Goal: Information Seeking & Learning: Learn about a topic

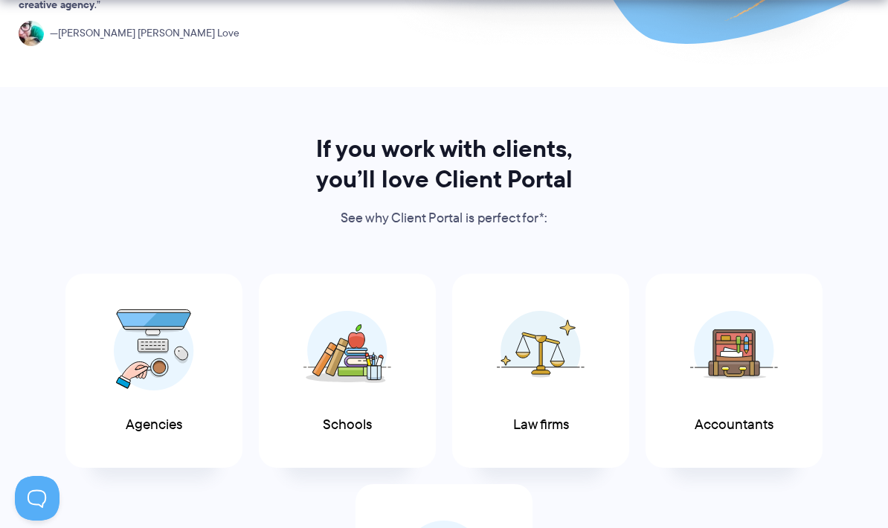
scroll to position [531, 0]
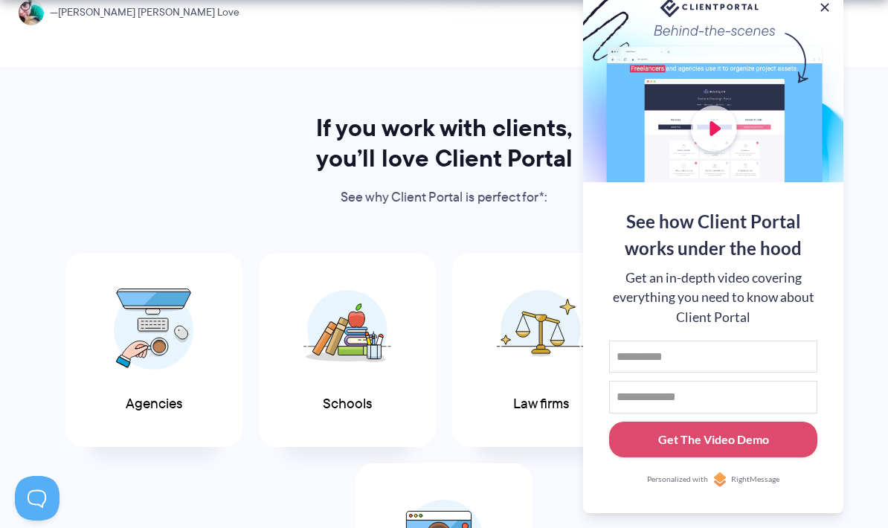
click at [826, 15] on button at bounding box center [824, 7] width 15 height 15
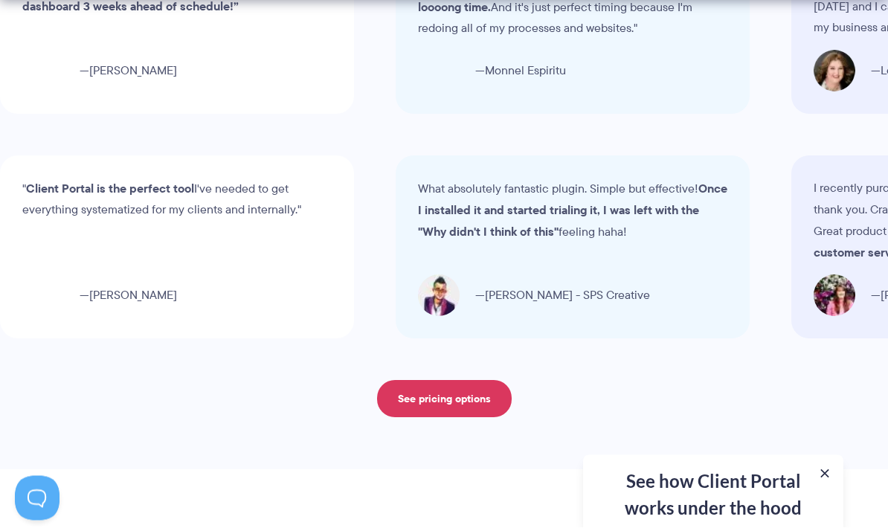
scroll to position [4764, 0]
click at [411, 384] on link "See pricing options" at bounding box center [444, 398] width 135 height 37
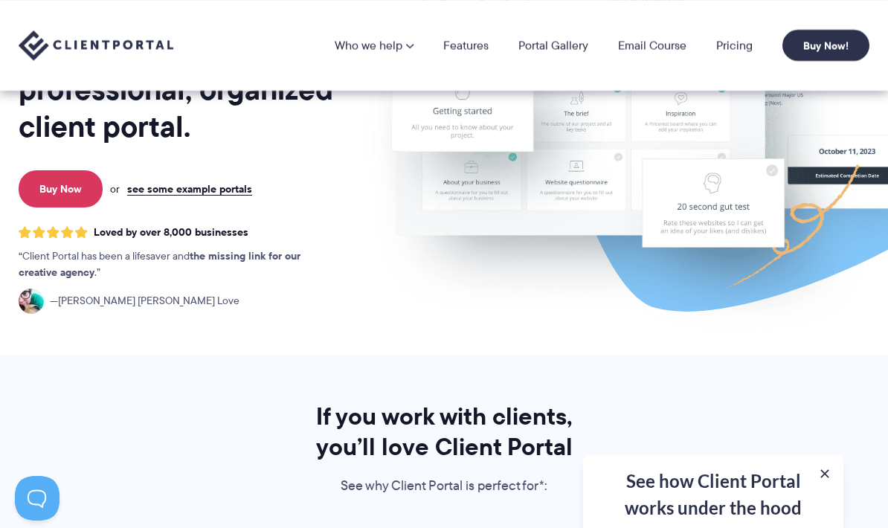
scroll to position [241, 0]
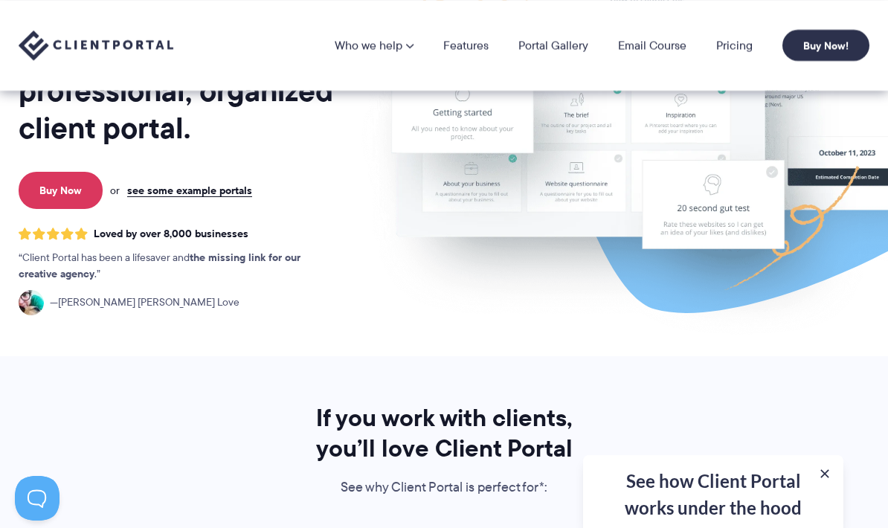
click at [553, 42] on link "Portal Gallery" at bounding box center [553, 45] width 70 height 12
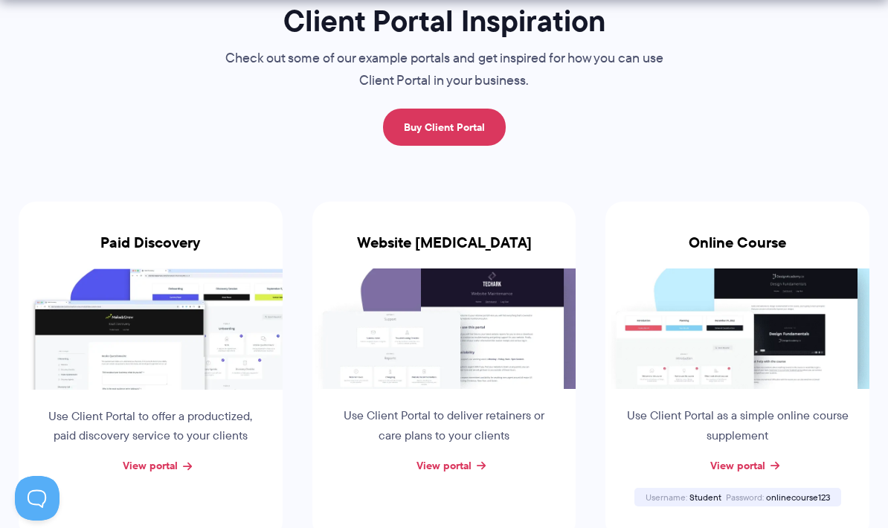
click at [135, 320] on img at bounding box center [151, 328] width 264 height 121
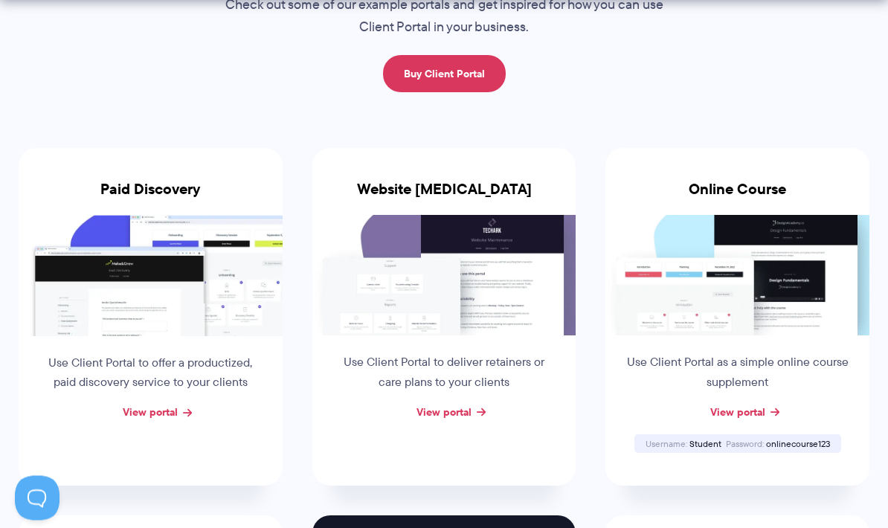
scroll to position [192, 0]
click at [144, 404] on link "View portal" at bounding box center [150, 412] width 55 height 16
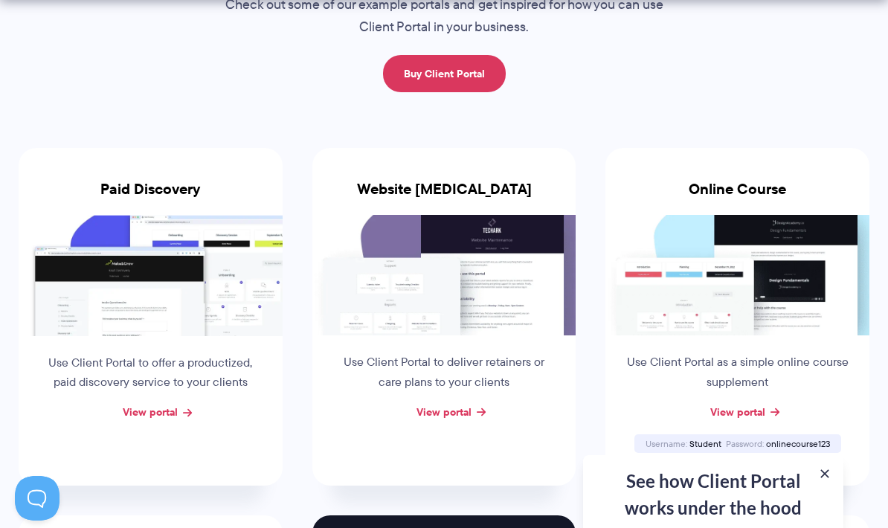
scroll to position [251, 0]
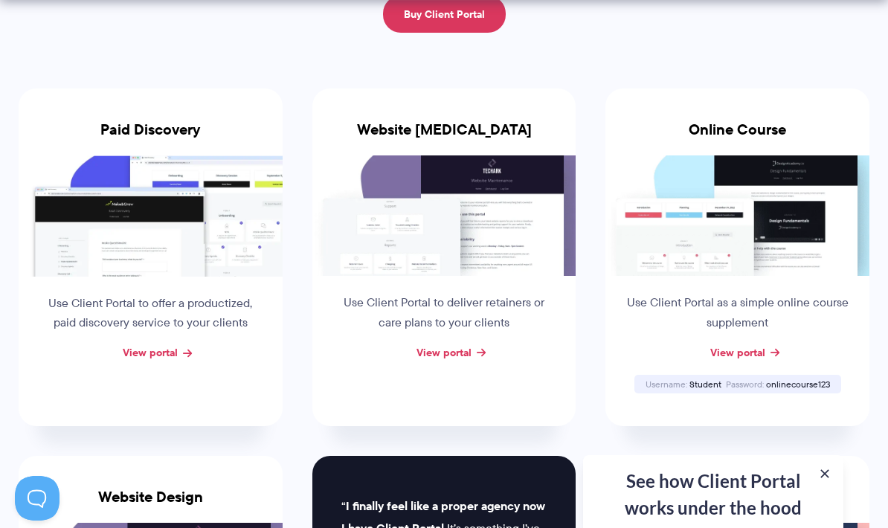
click at [361, 227] on img at bounding box center [444, 215] width 264 height 120
click at [428, 344] on link "View portal" at bounding box center [443, 352] width 55 height 16
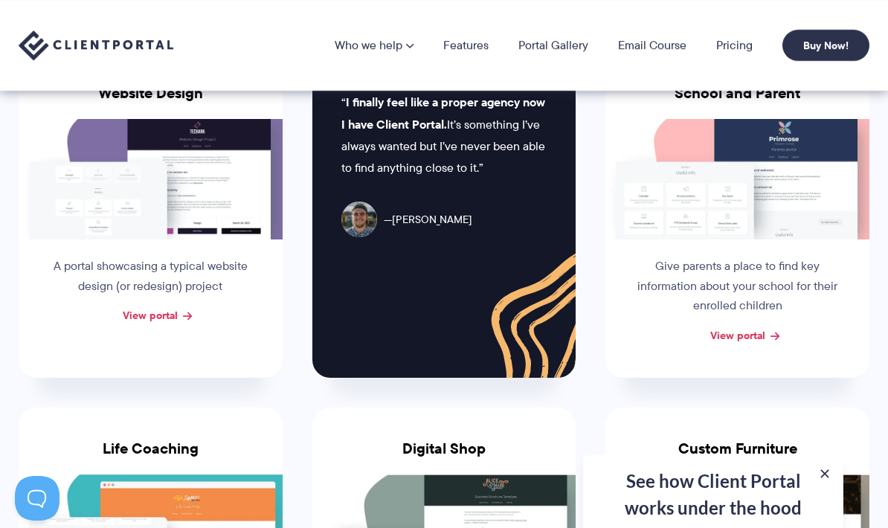
scroll to position [584, 0]
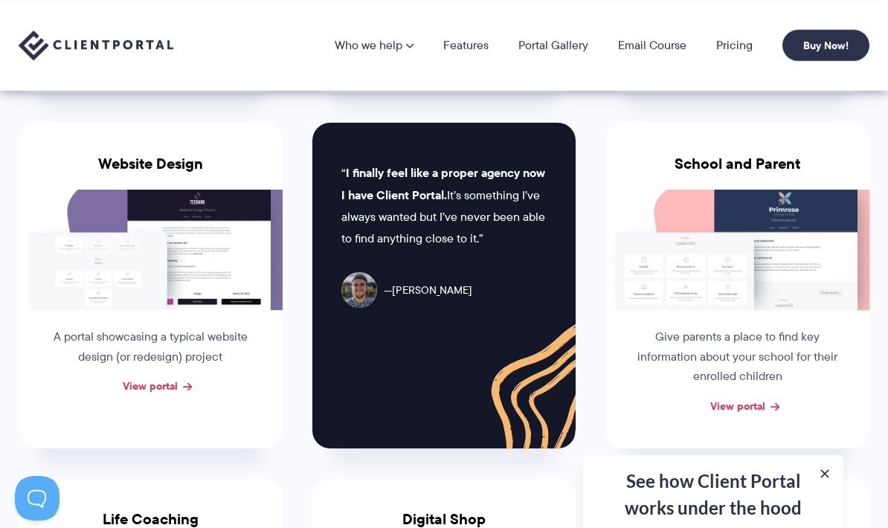
click at [679, 340] on p "Give parents a place to find key information about your school for their enroll…" at bounding box center [737, 356] width 226 height 59
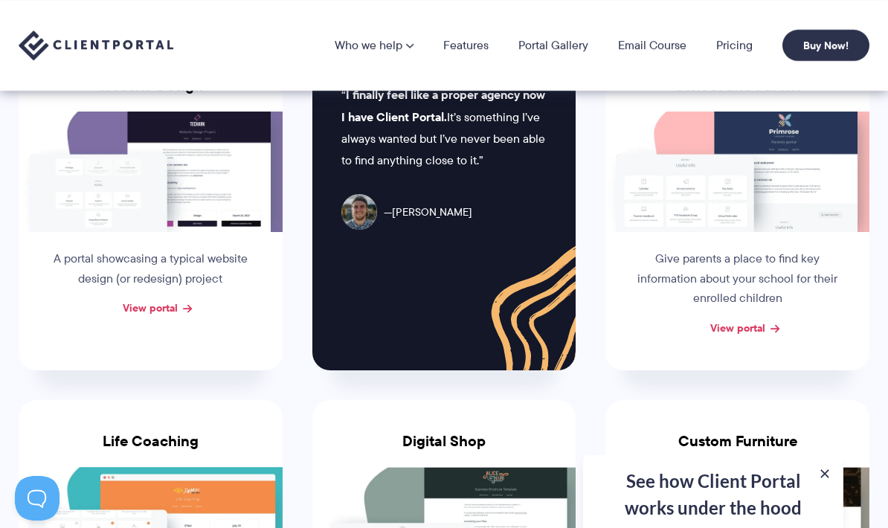
scroll to position [587, 0]
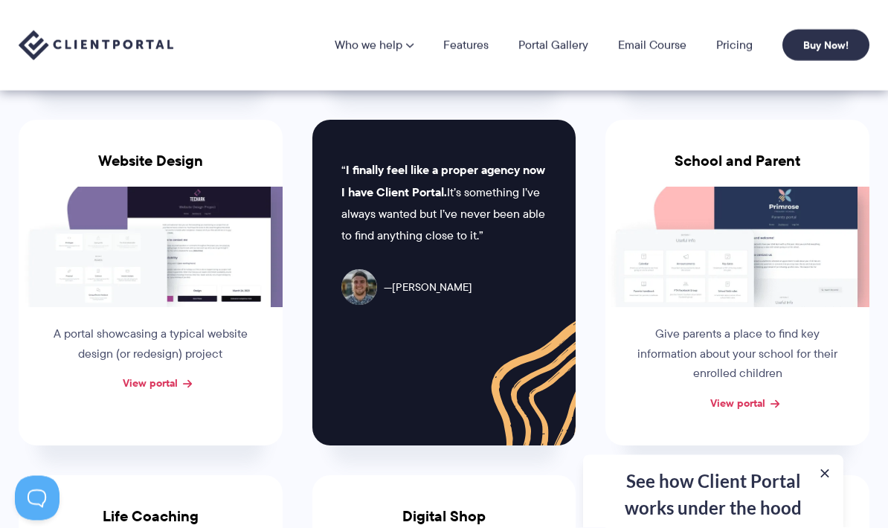
click at [695, 339] on p "Give parents a place to find key information about your school for their enroll…" at bounding box center [737, 354] width 226 height 59
click at [728, 398] on link "View portal" at bounding box center [737, 403] width 55 height 16
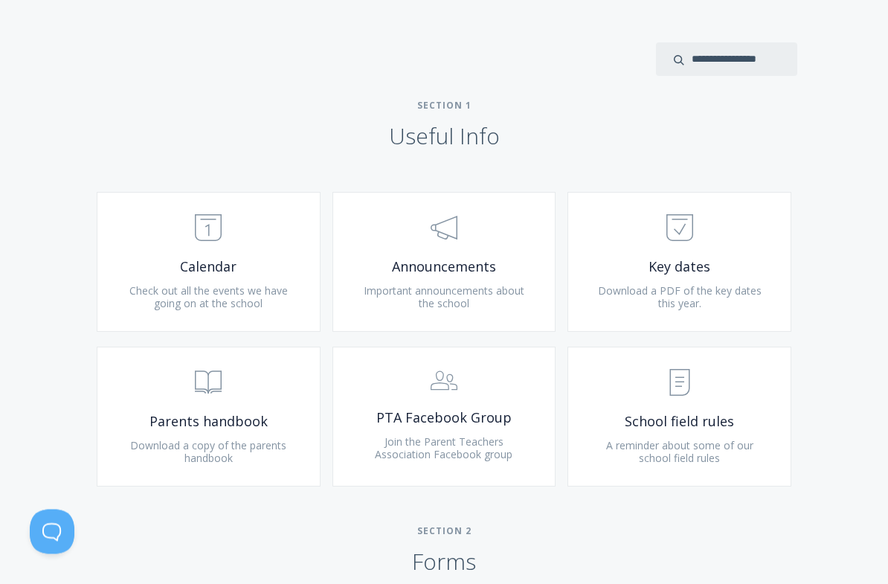
scroll to position [532, 0]
click at [201, 241] on span ".st0{fill:none;stroke:#000000;stroke-width:2;stroke-miterlimit:10;} Untitled-18" at bounding box center [209, 228] width 178 height 45
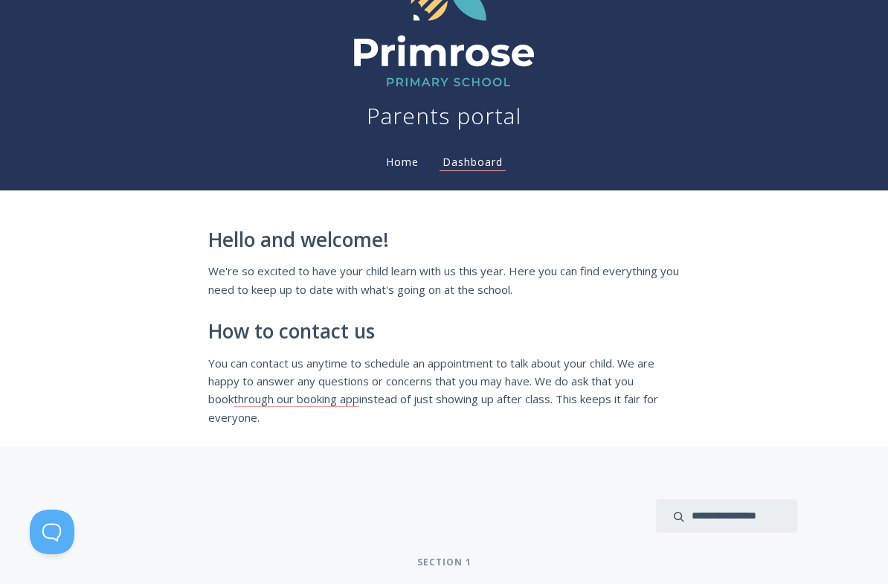
scroll to position [74, 0]
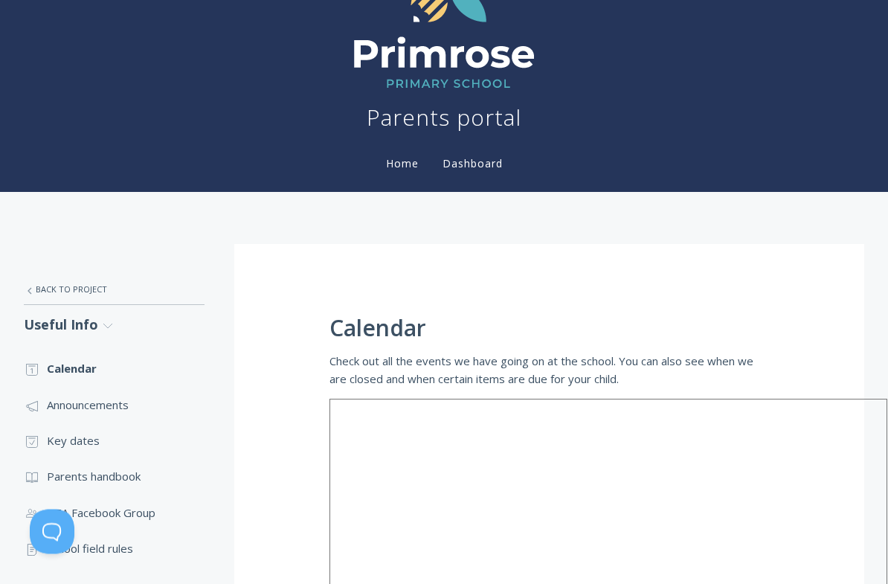
scroll to position [51, 0]
